Goal: Task Accomplishment & Management: Manage account settings

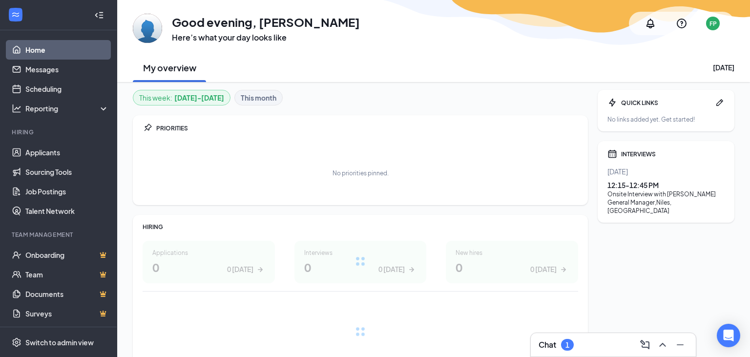
click at [661, 346] on icon "ChevronUp" at bounding box center [663, 345] width 6 height 4
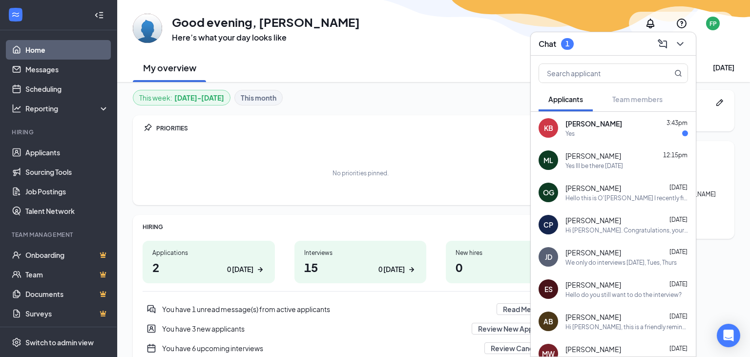
click at [578, 131] on div "Yes" at bounding box center [627, 133] width 123 height 8
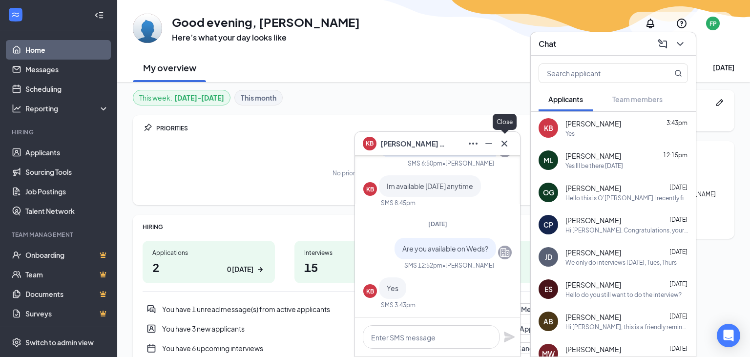
click at [507, 144] on icon "Cross" at bounding box center [505, 144] width 12 height 12
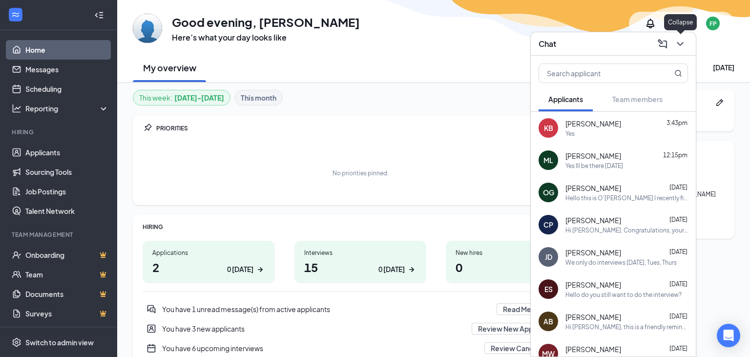
click at [684, 46] on icon "ChevronDown" at bounding box center [681, 44] width 12 height 12
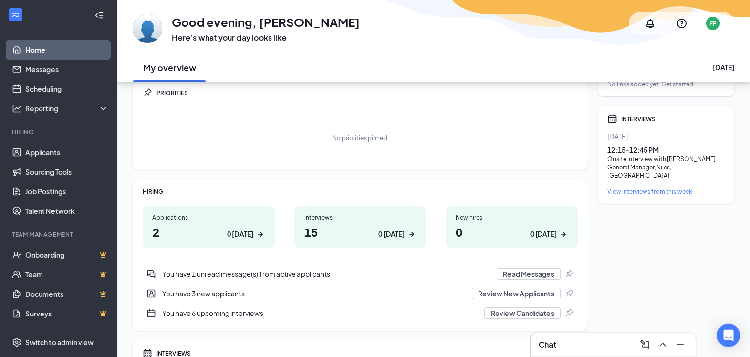
scroll to position [51, 0]
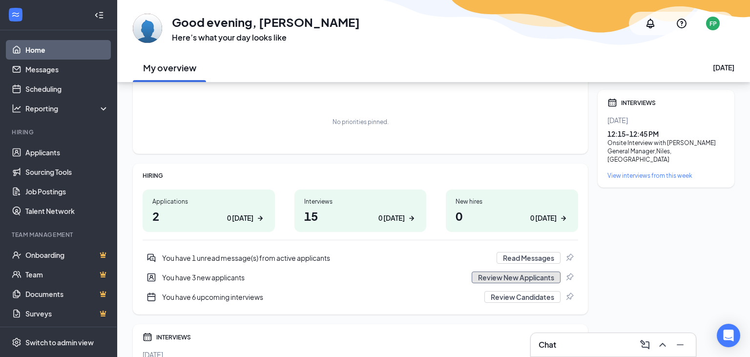
click at [532, 280] on button "Review New Applicants" at bounding box center [516, 278] width 89 height 12
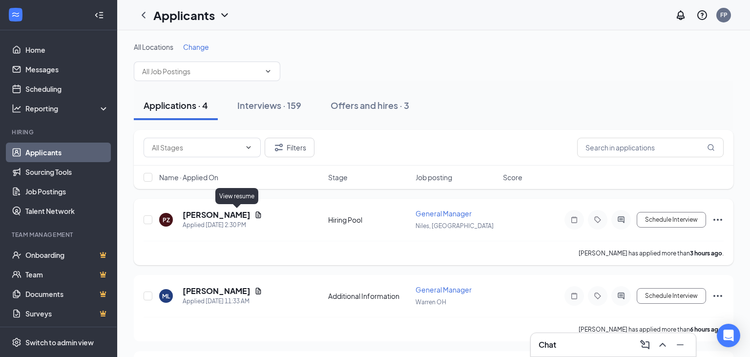
click at [256, 214] on icon "Document" at bounding box center [258, 215] width 5 height 6
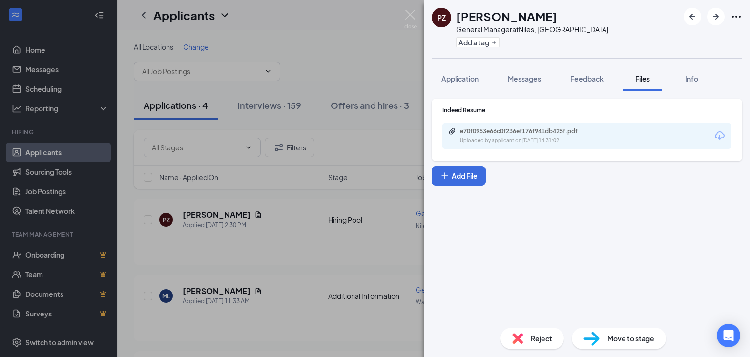
click at [564, 139] on div "Uploaded by applicant on [DATE] 14:31:02" at bounding box center [533, 141] width 147 height 8
click at [537, 343] on span "Reject" at bounding box center [541, 338] width 21 height 11
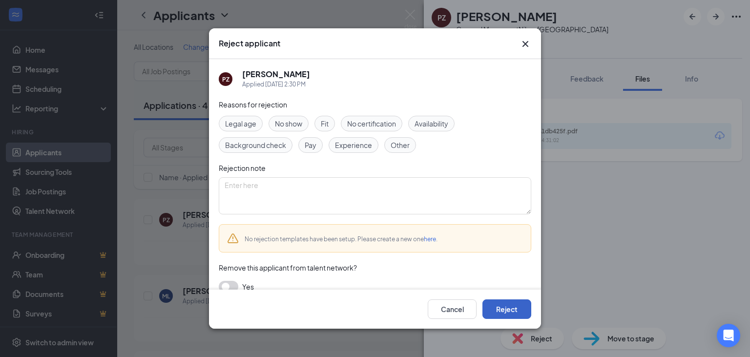
click at [509, 304] on button "Reject" at bounding box center [507, 309] width 49 height 20
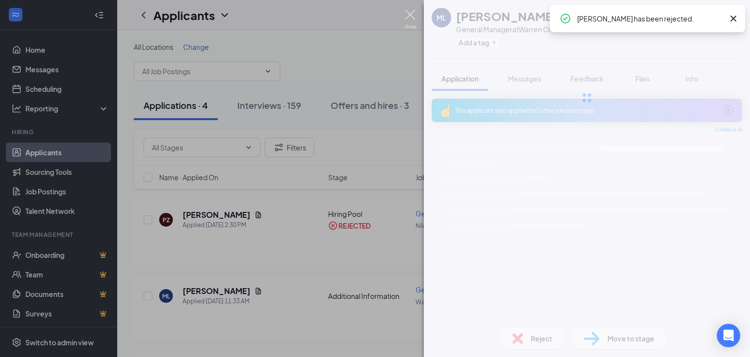
click at [412, 14] on img at bounding box center [411, 19] width 12 height 19
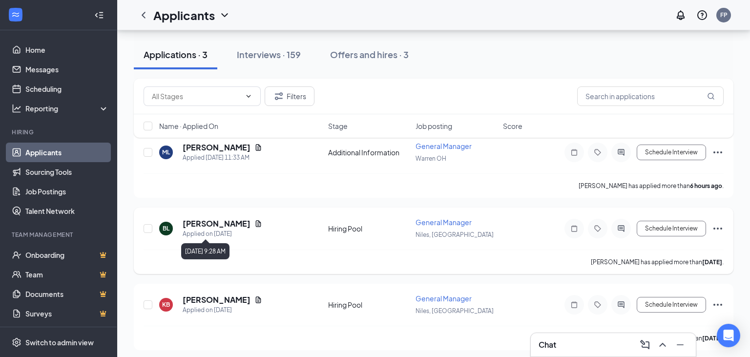
scroll to position [69, 0]
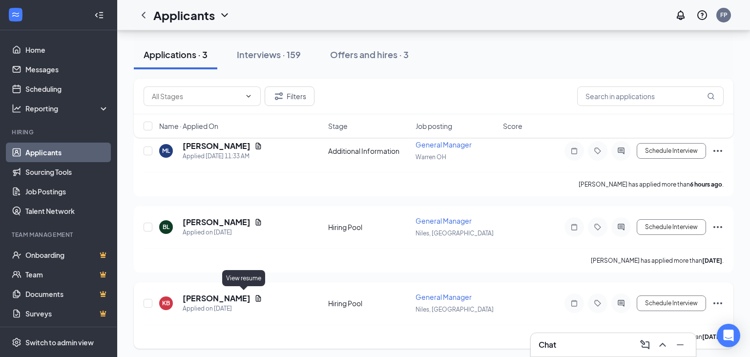
click at [255, 295] on icon "Document" at bounding box center [259, 299] width 8 height 8
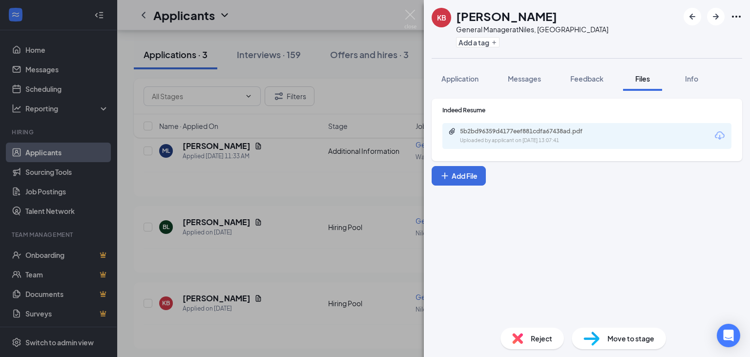
click at [523, 148] on div "5b2bd96359d4177eef881cdfa67438ad.pdf Uploaded by applicant on [DATE] 13:07:41" at bounding box center [587, 136] width 289 height 26
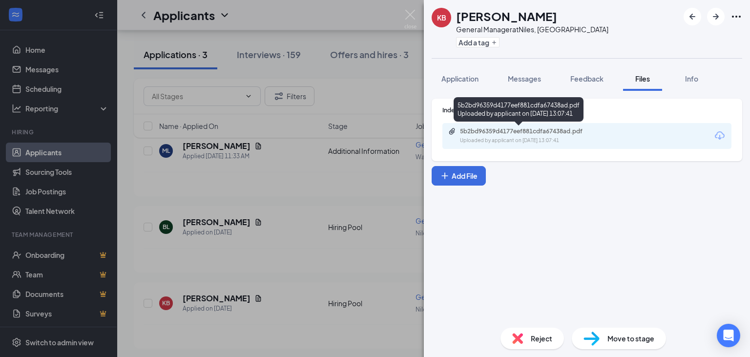
click at [520, 142] on div "Uploaded by applicant on [DATE] 13:07:41" at bounding box center [533, 141] width 147 height 8
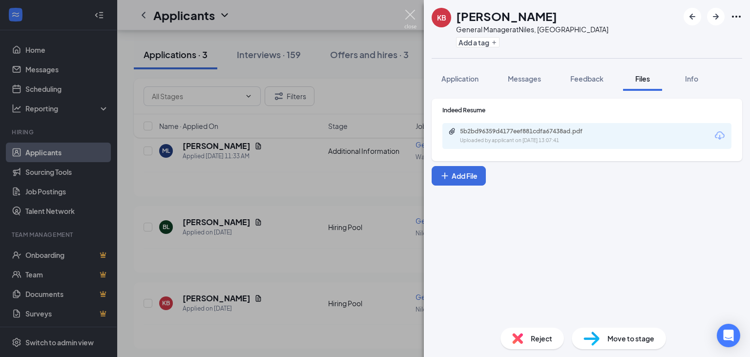
drag, startPoint x: 413, startPoint y: 19, endPoint x: 279, endPoint y: 20, distance: 133.9
click at [412, 18] on img at bounding box center [411, 19] width 12 height 19
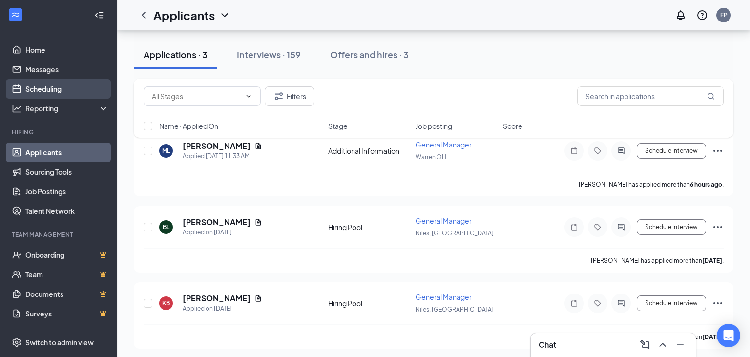
click at [43, 85] on link "Scheduling" at bounding box center [67, 89] width 84 height 20
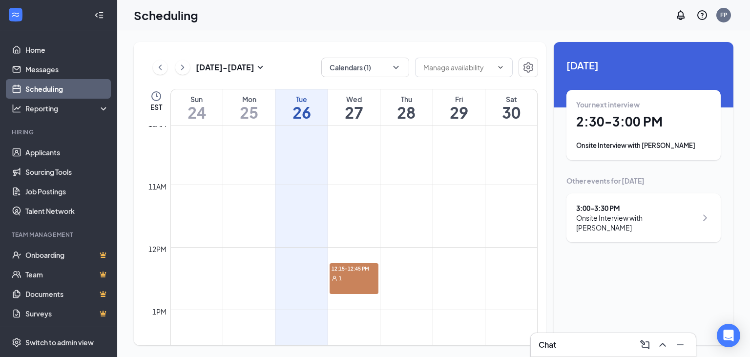
scroll to position [686, 0]
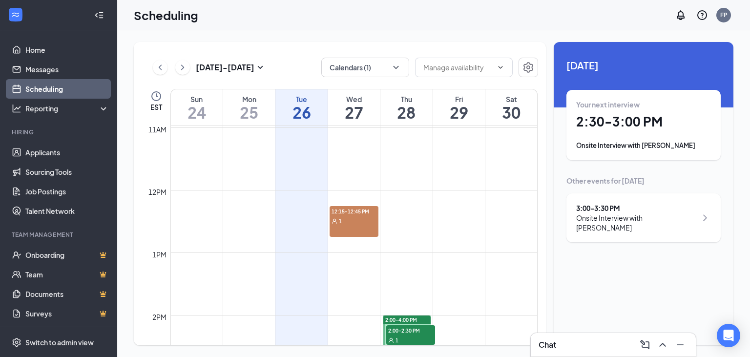
click at [346, 210] on span "12:15-12:45 PM" at bounding box center [354, 211] width 49 height 10
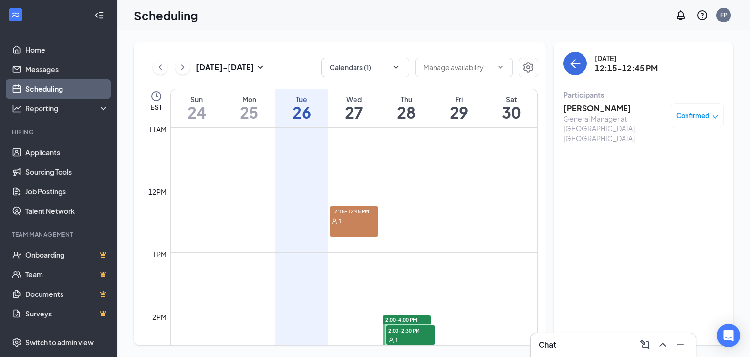
click at [596, 110] on h3 "[PERSON_NAME]" at bounding box center [615, 108] width 103 height 11
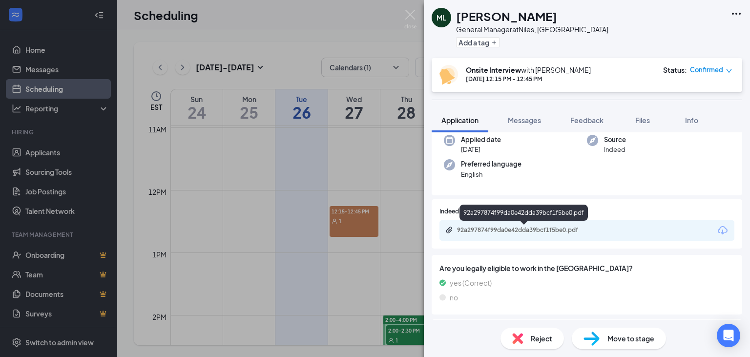
scroll to position [103, 0]
click at [506, 235] on div "92a297874f99da0e42dda39bcf1f5be0.pdf" at bounding box center [525, 231] width 158 height 9
click at [410, 14] on img at bounding box center [411, 19] width 12 height 19
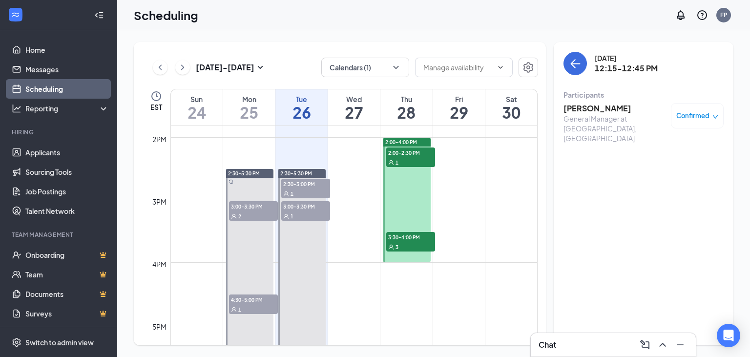
scroll to position [893, 0]
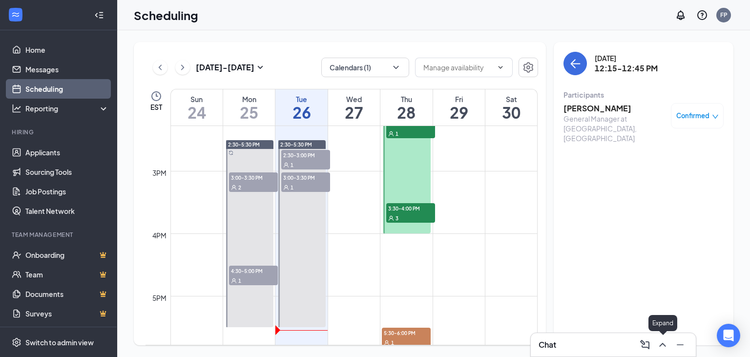
click at [661, 345] on icon "ChevronUp" at bounding box center [663, 345] width 12 height 12
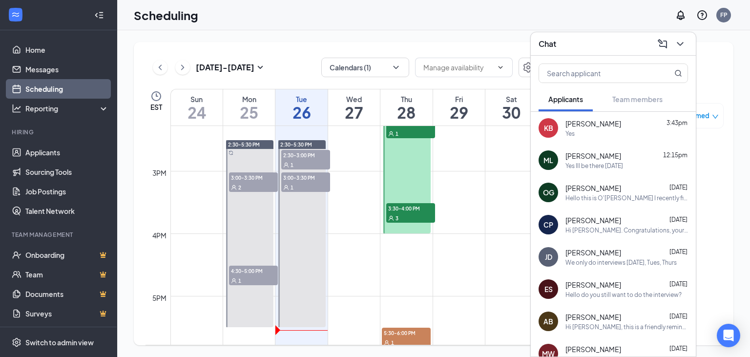
click at [618, 122] on div "[PERSON_NAME] 3:43pm" at bounding box center [627, 124] width 123 height 10
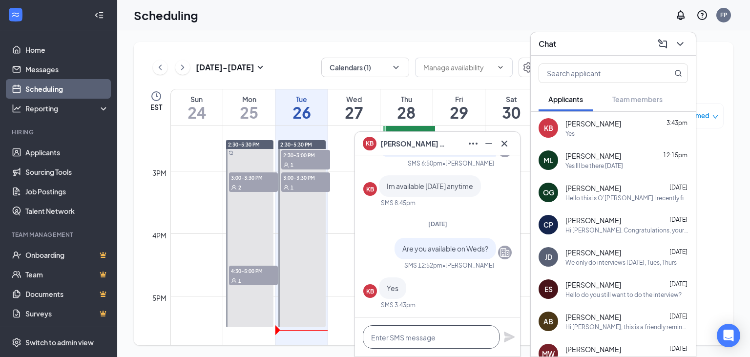
click at [406, 335] on textarea at bounding box center [431, 336] width 137 height 23
type textarea "Weds at 4?"
click at [512, 338] on icon "Plane" at bounding box center [509, 337] width 11 height 11
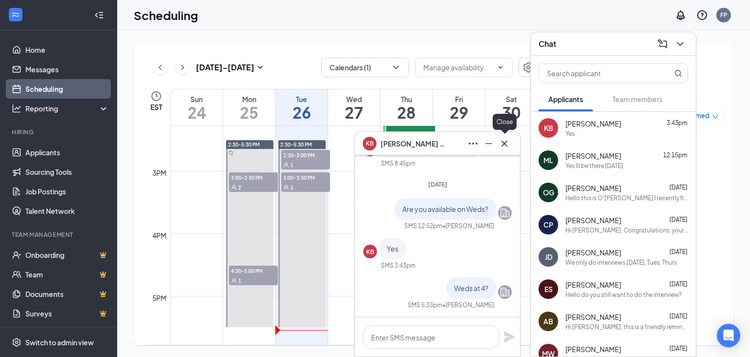
click at [505, 149] on icon "Cross" at bounding box center [505, 144] width 12 height 12
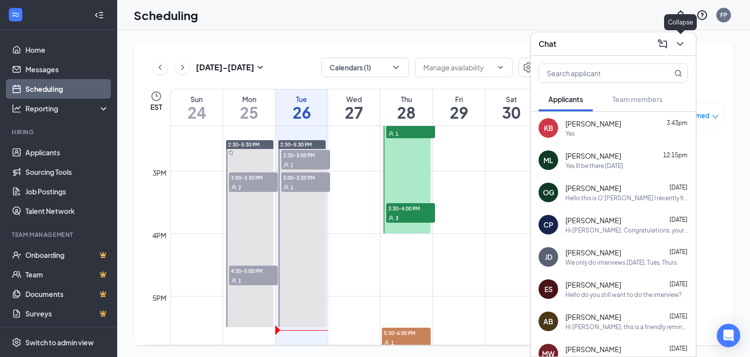
drag, startPoint x: 683, startPoint y: 43, endPoint x: 677, endPoint y: 46, distance: 6.1
click at [682, 43] on icon "ChevronDown" at bounding box center [681, 44] width 12 height 12
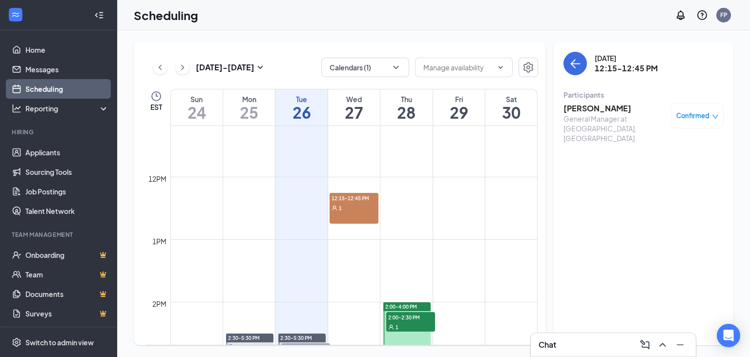
scroll to position [686, 0]
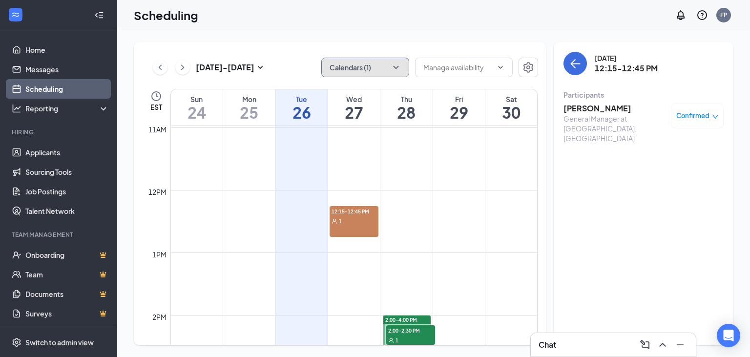
click at [394, 65] on icon "ChevronDown" at bounding box center [396, 68] width 10 height 10
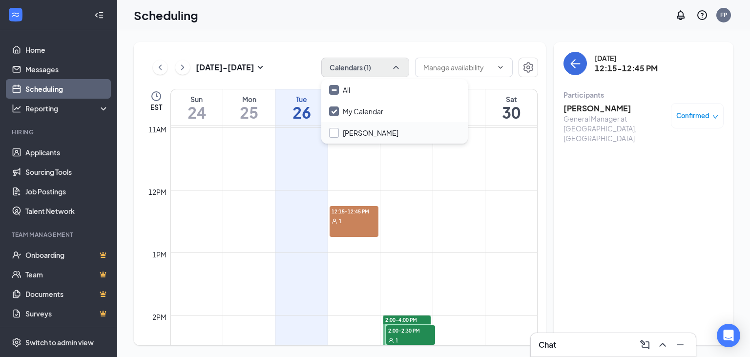
click at [337, 136] on input "[PERSON_NAME]" at bounding box center [363, 133] width 69 height 10
checkbox input "false"
checkbox input "true"
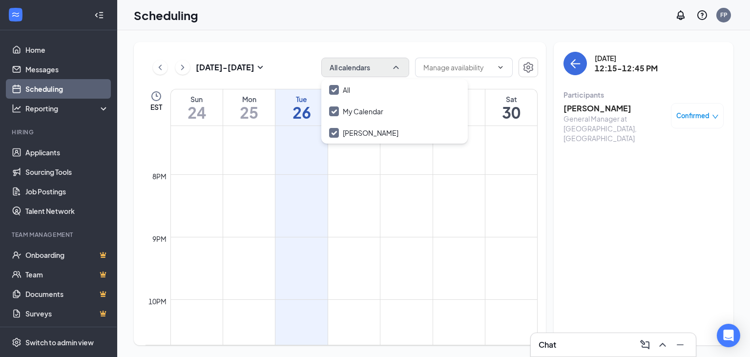
scroll to position [893, 0]
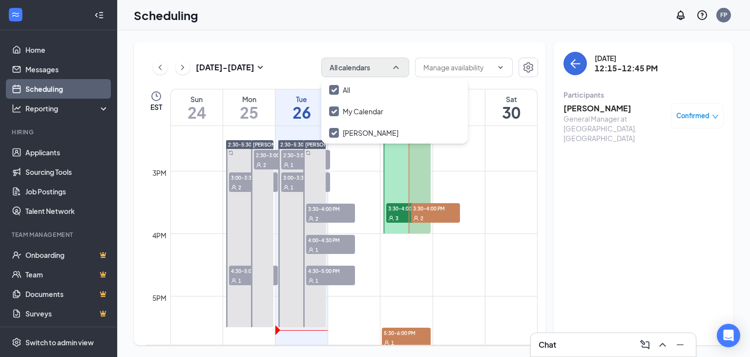
click at [292, 159] on span "2:30-3:00 PM" at bounding box center [305, 155] width 49 height 10
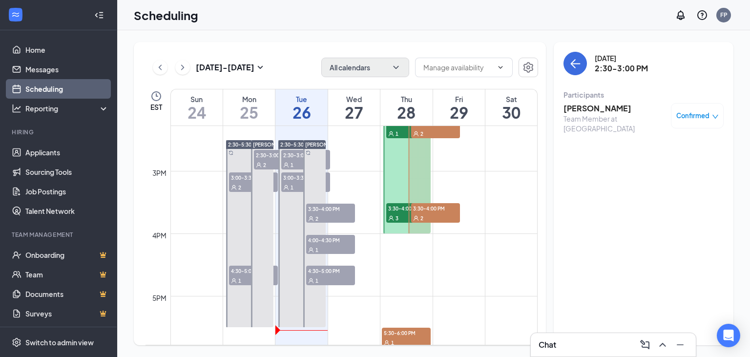
click at [292, 182] on div "1" at bounding box center [305, 187] width 49 height 10
click at [328, 213] on span "3:30-4:00 PM" at bounding box center [330, 209] width 49 height 10
click at [321, 246] on div "1" at bounding box center [330, 250] width 49 height 10
click at [314, 277] on div "1" at bounding box center [330, 281] width 49 height 10
